Goal: Task Accomplishment & Management: Use online tool/utility

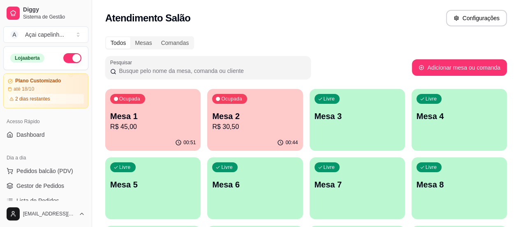
click at [127, 112] on p "Mesa 1" at bounding box center [153, 116] width 86 height 12
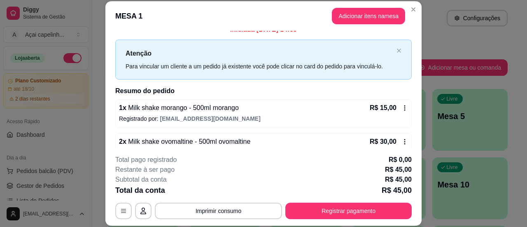
scroll to position [25, 0]
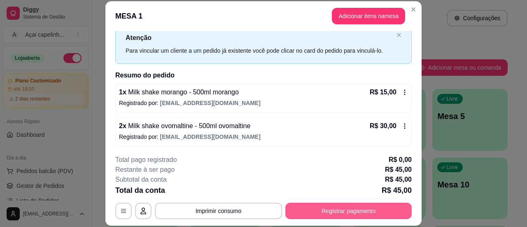
click at [318, 209] on button "Registrar pagamento" at bounding box center [348, 210] width 126 height 16
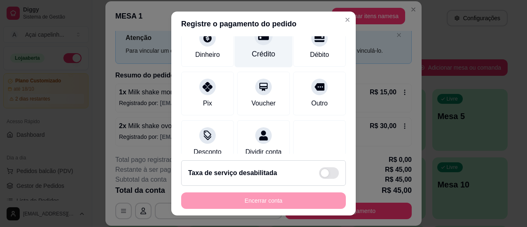
scroll to position [72, 0]
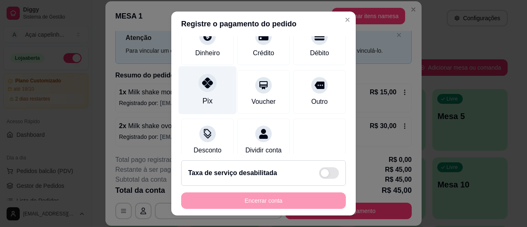
click at [205, 96] on div "Pix" at bounding box center [207, 100] width 10 height 11
type input "R$ 0,00"
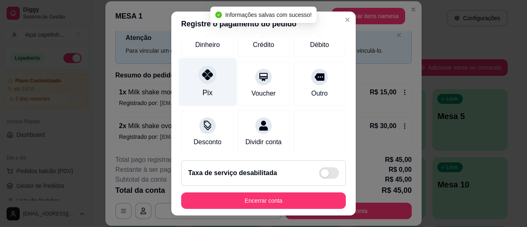
scroll to position [64, 0]
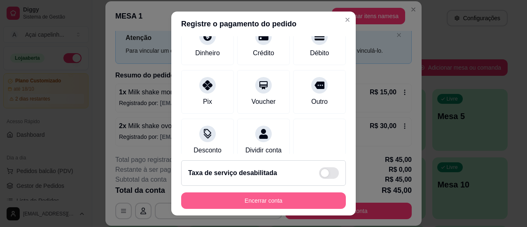
click at [275, 203] on button "Encerrar conta" at bounding box center [263, 200] width 165 height 16
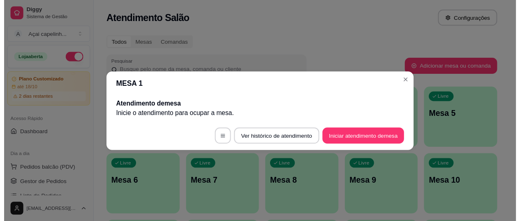
scroll to position [0, 0]
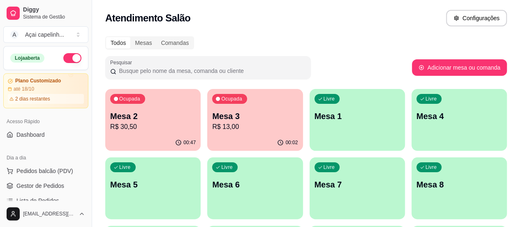
click at [212, 116] on p "Mesa 3" at bounding box center [255, 116] width 86 height 12
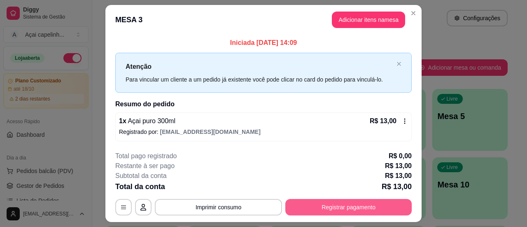
click at [309, 202] on button "Registrar pagamento" at bounding box center [348, 207] width 126 height 16
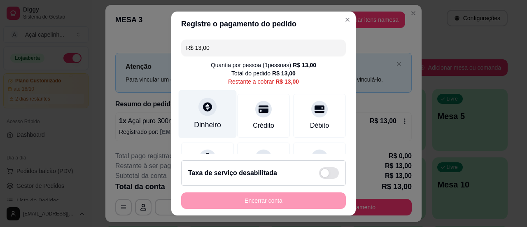
click at [204, 126] on div "Dinheiro" at bounding box center [207, 124] width 27 height 11
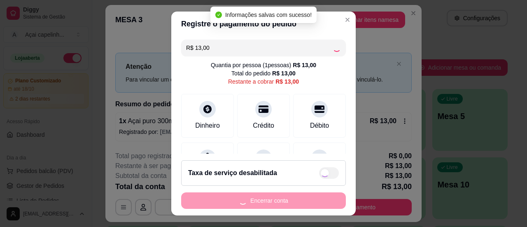
type input "R$ 0,00"
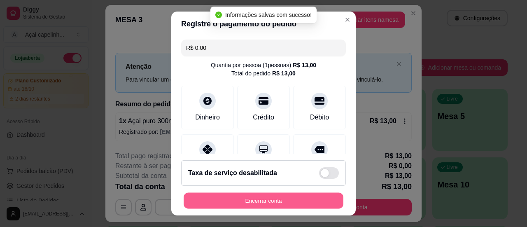
click at [276, 200] on button "Encerrar conta" at bounding box center [263, 201] width 160 height 16
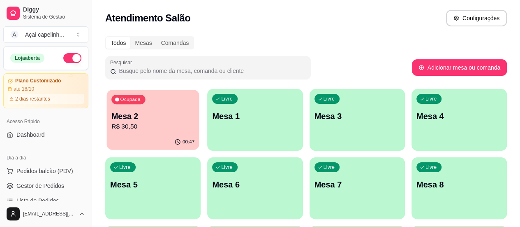
click at [134, 107] on div "Ocupada Mesa 2 R$ 30,50" at bounding box center [153, 112] width 93 height 44
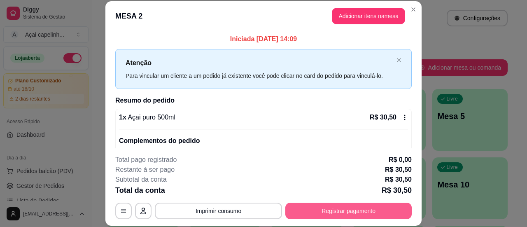
click at [321, 214] on button "Registrar pagamento" at bounding box center [348, 210] width 126 height 16
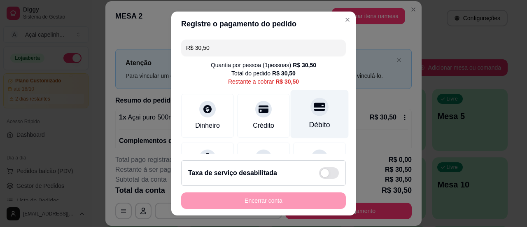
click at [299, 114] on div "Débito" at bounding box center [319, 114] width 58 height 48
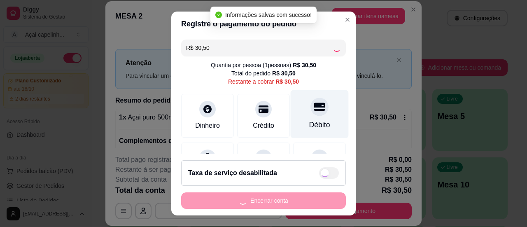
type input "R$ 0,00"
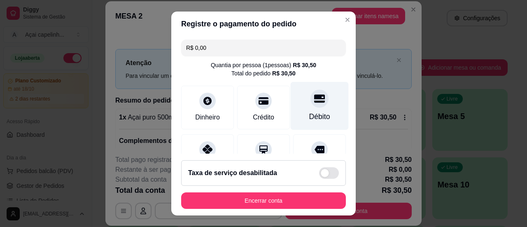
click at [309, 114] on div "Débito" at bounding box center [319, 116] width 21 height 11
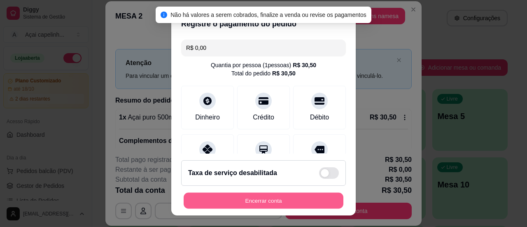
click at [269, 198] on button "Encerrar conta" at bounding box center [263, 201] width 160 height 16
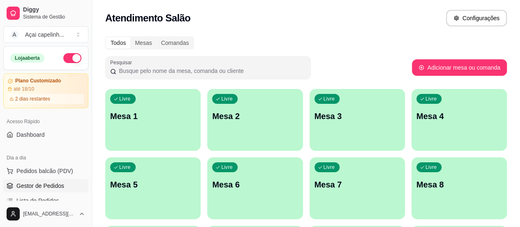
click at [42, 187] on span "Gestor de Pedidos" at bounding box center [40, 185] width 48 height 8
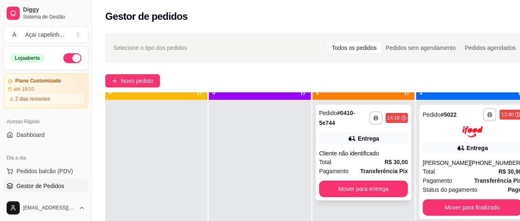
scroll to position [23, 0]
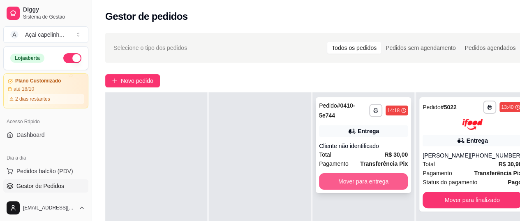
click at [392, 181] on button "Mover para entrega" at bounding box center [363, 181] width 89 height 16
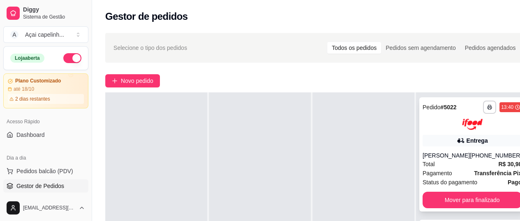
scroll to position [82, 0]
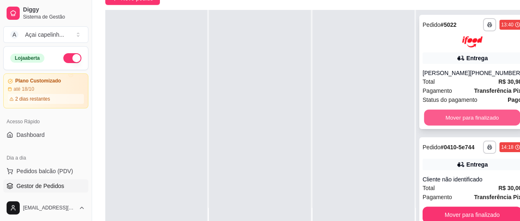
click at [487, 114] on button "Mover para finalizado" at bounding box center [473, 117] width 96 height 16
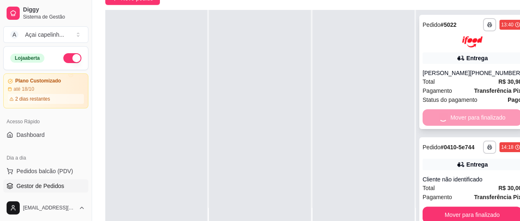
click at [487, 114] on div "Mover para finalizado" at bounding box center [472, 117] width 99 height 16
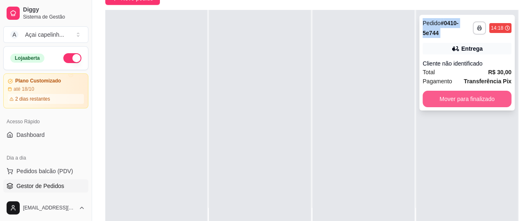
click at [487, 104] on button "Mover para finalizado" at bounding box center [467, 99] width 89 height 16
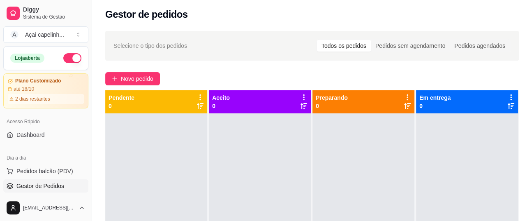
scroll to position [0, 0]
